Goal: Task Accomplishment & Management: Use online tool/utility

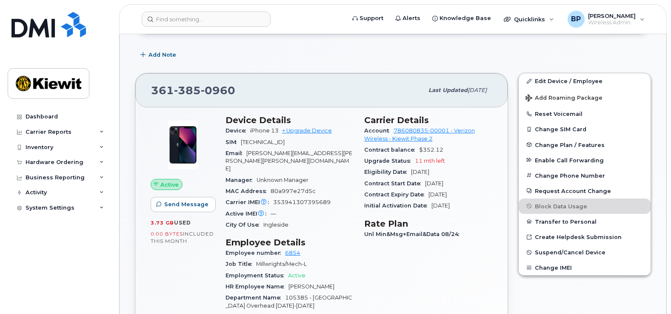
scroll to position [213, 0]
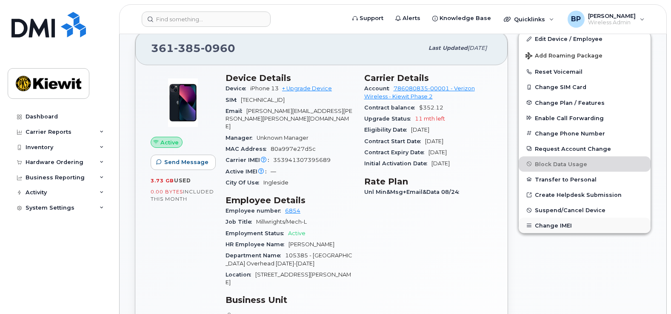
click at [550, 227] on button "Change IMEI" at bounding box center [585, 225] width 132 height 15
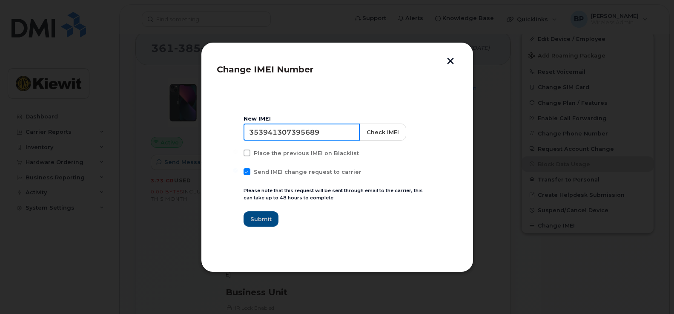
click at [329, 131] on input "353941307395689" at bounding box center [302, 131] width 116 height 17
drag, startPoint x: 329, startPoint y: 131, endPoint x: 128, endPoint y: 137, distance: 200.6
click at [128, 137] on div "Change IMEI Number New IMEI [TECHNICAL_ID] Check IMEI Place the previous IMEI o…" at bounding box center [337, 157] width 674 height 314
type input "352472596792577"
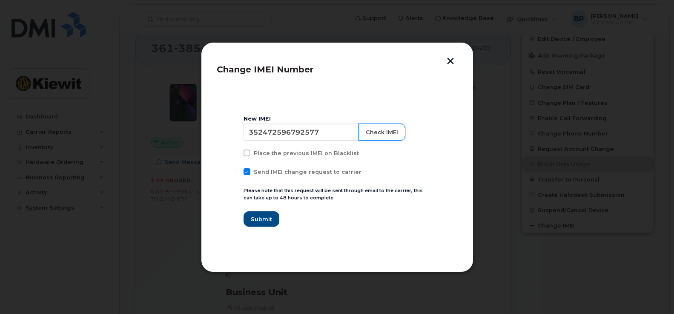
click at [361, 132] on button "Check IMEI" at bounding box center [381, 131] width 47 height 17
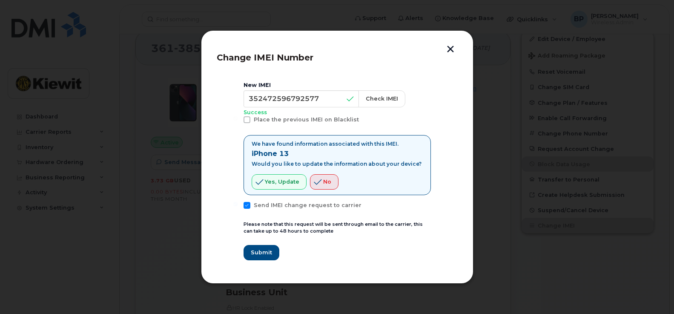
click at [248, 121] on span at bounding box center [247, 119] width 7 height 7
click at [238, 120] on input "Place the previous IMEI on Blacklist" at bounding box center [235, 118] width 4 height 4
checkbox input "true"
click at [286, 186] on span "Yes, update" at bounding box center [282, 182] width 34 height 8
click at [260, 252] on span "Submit" at bounding box center [260, 252] width 21 height 8
